Goal: Communication & Community: Participate in discussion

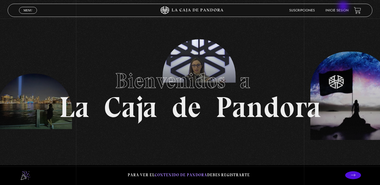
click at [341, 9] on link "Inicie sesión" at bounding box center [337, 10] width 23 height 3
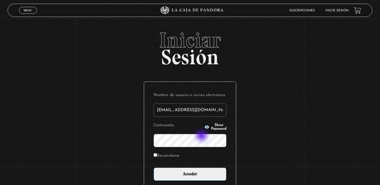
type input "yen25c@hotmail.com"
click at [158, 157] on label "Recuérdame" at bounding box center [167, 156] width 26 height 8
click at [157, 156] on input "Recuérdame" at bounding box center [155, 154] width 3 height 3
click at [155, 155] on input "Recuérdame" at bounding box center [155, 154] width 3 height 3
checkbox input "false"
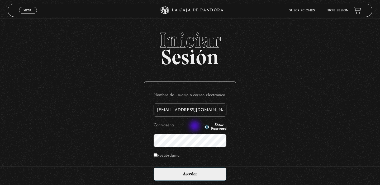
click at [207, 126] on circle "button" at bounding box center [207, 126] width 1 height 1
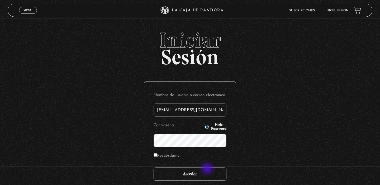
click at [208, 169] on input "Acceder" at bounding box center [190, 173] width 73 height 13
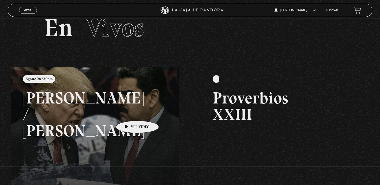
scroll to position [28, 0]
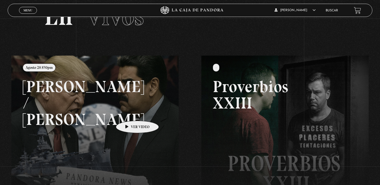
click at [129, 113] on link at bounding box center [201, 147] width 380 height 185
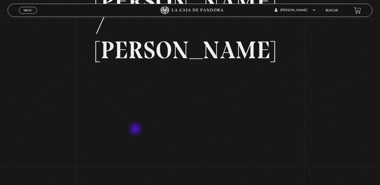
scroll to position [59, 0]
